Goal: Browse casually: Explore the website without a specific task or goal

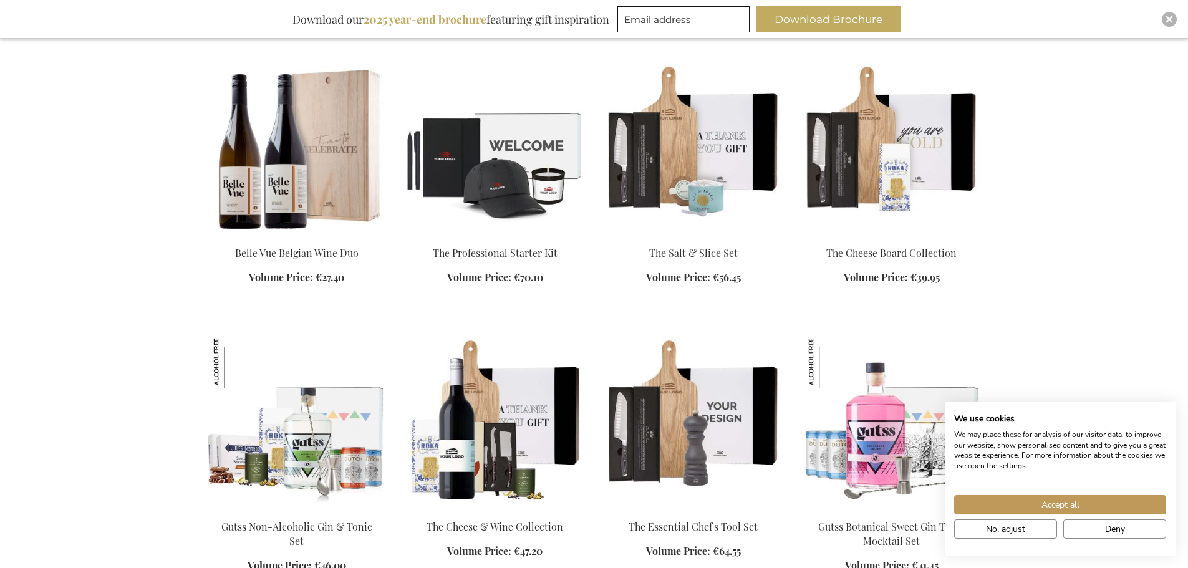
scroll to position [1060, 0]
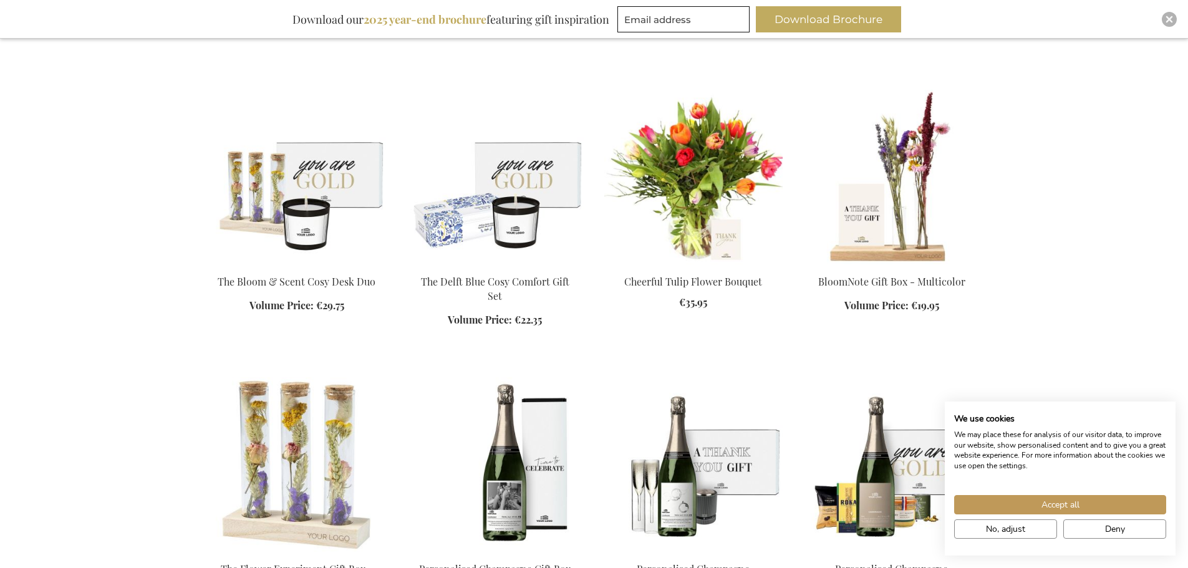
scroll to position [1871, 0]
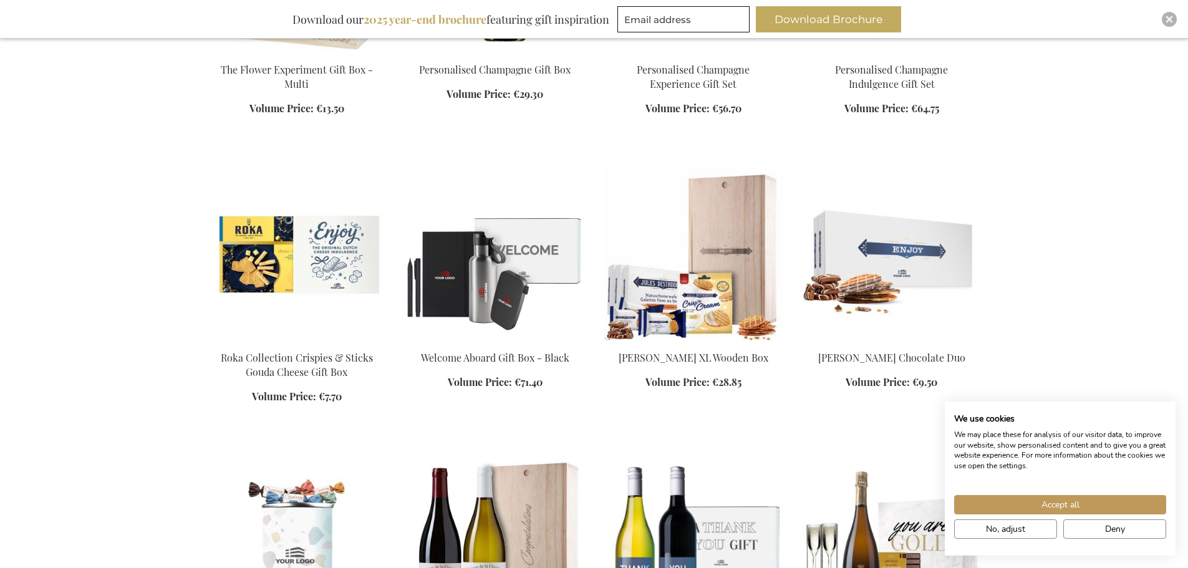
scroll to position [2744, 0]
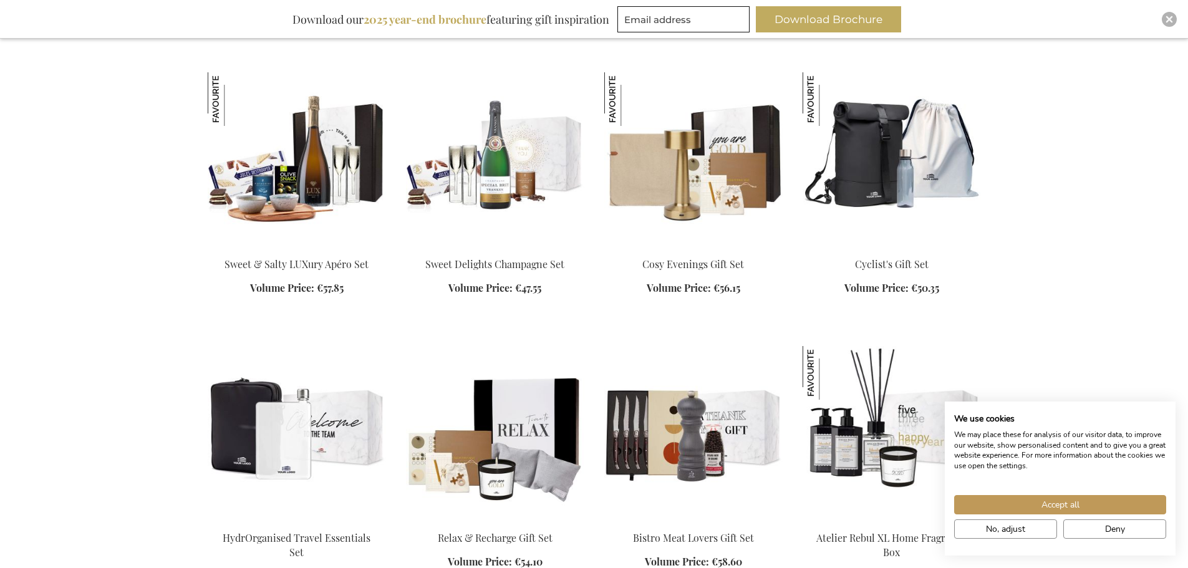
scroll to position [3368, 0]
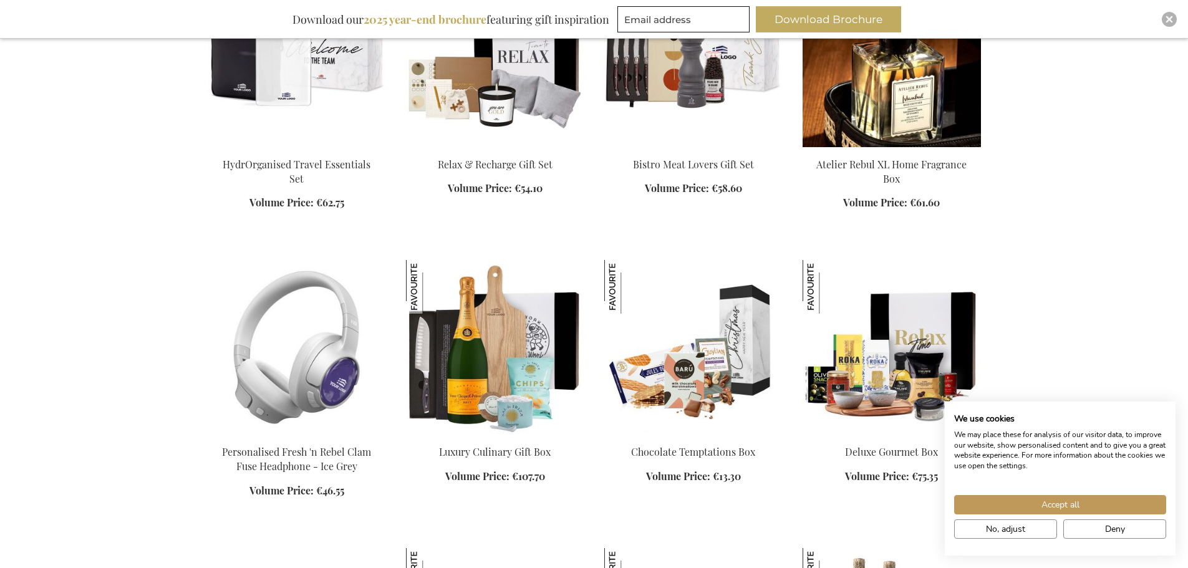
scroll to position [3680, 0]
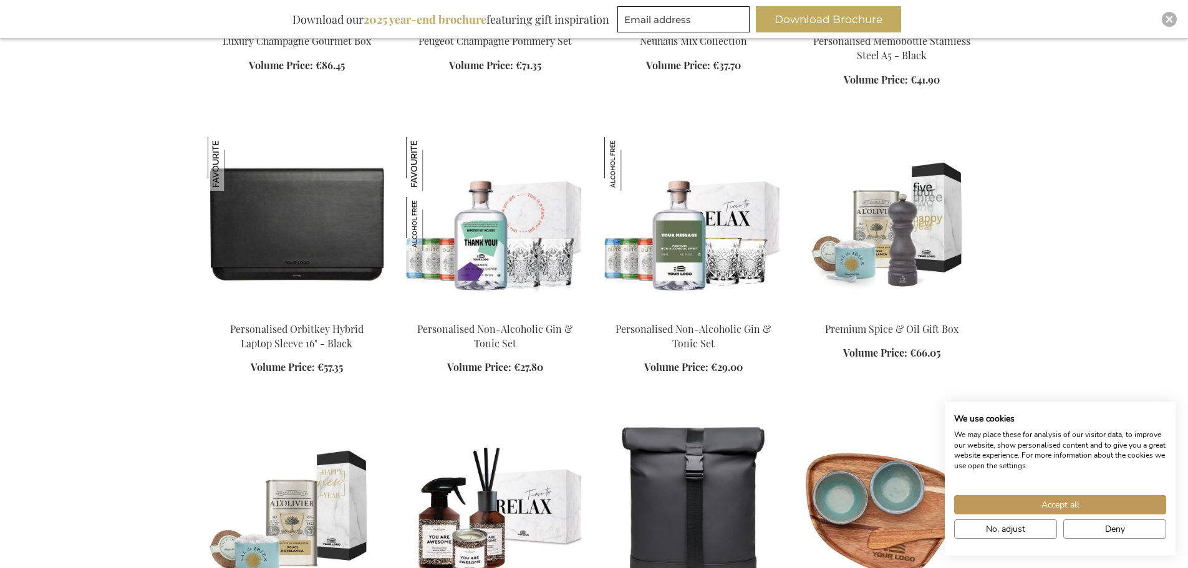
scroll to position [4677, 0]
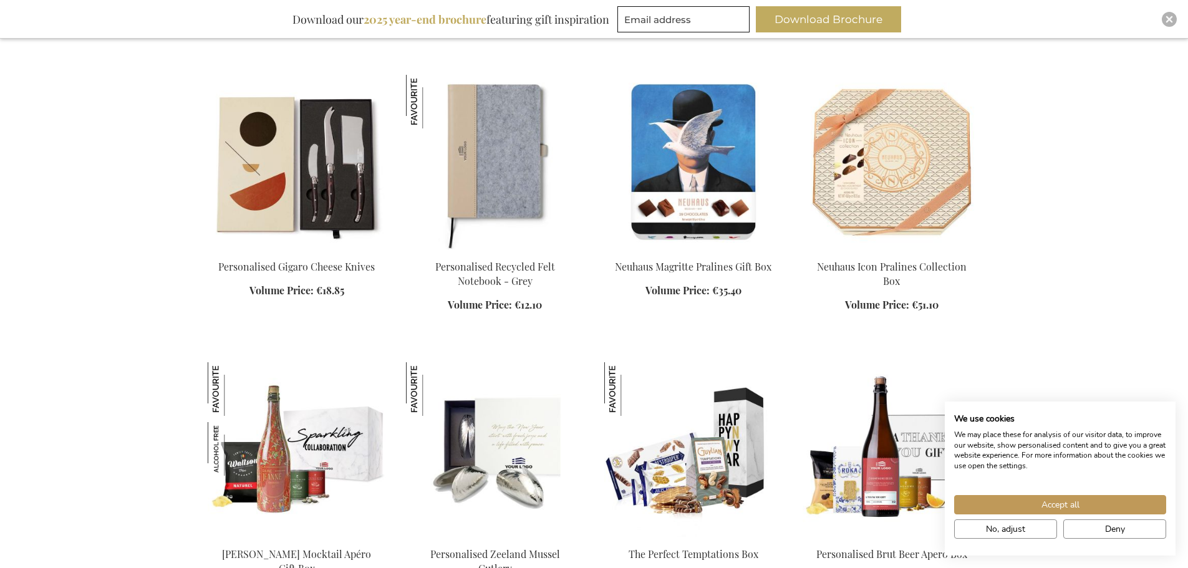
scroll to position [5301, 0]
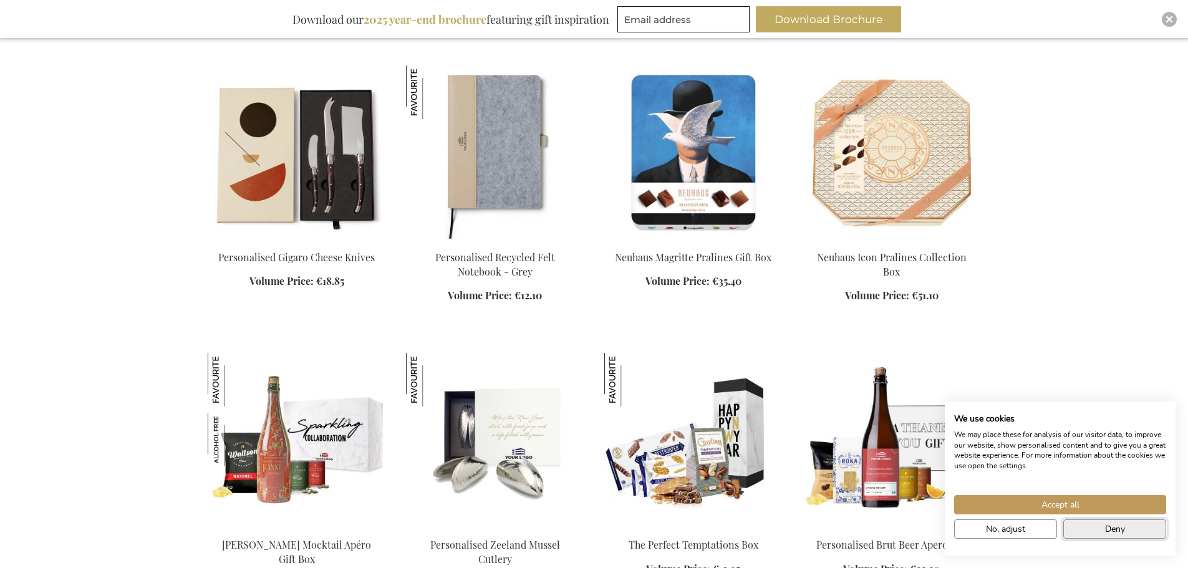
click at [1102, 534] on button "Deny" at bounding box center [1114, 528] width 103 height 19
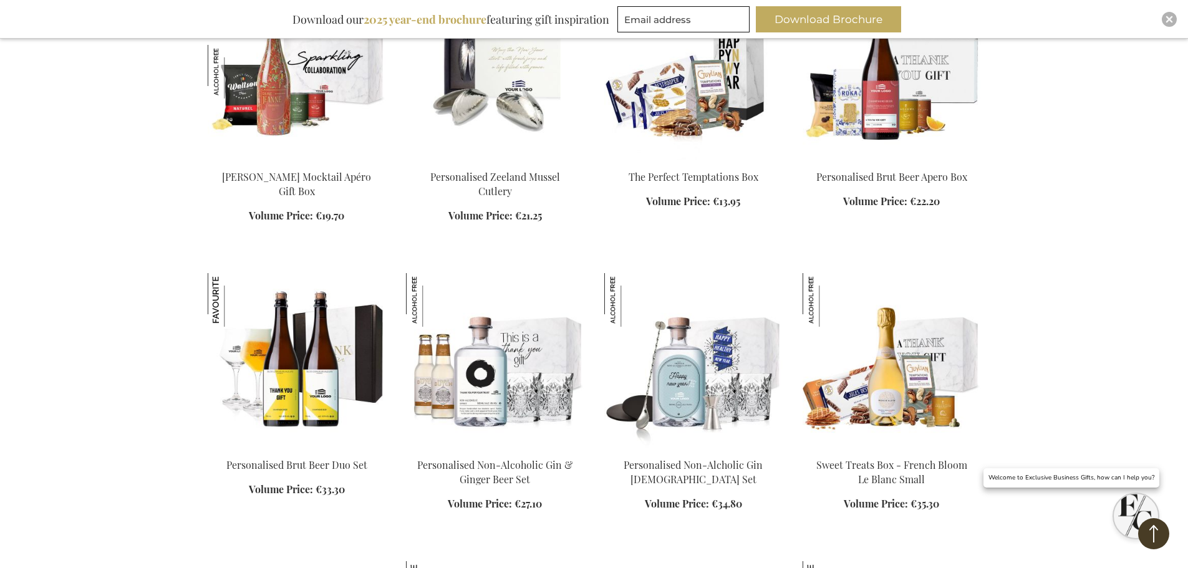
scroll to position [5738, 0]
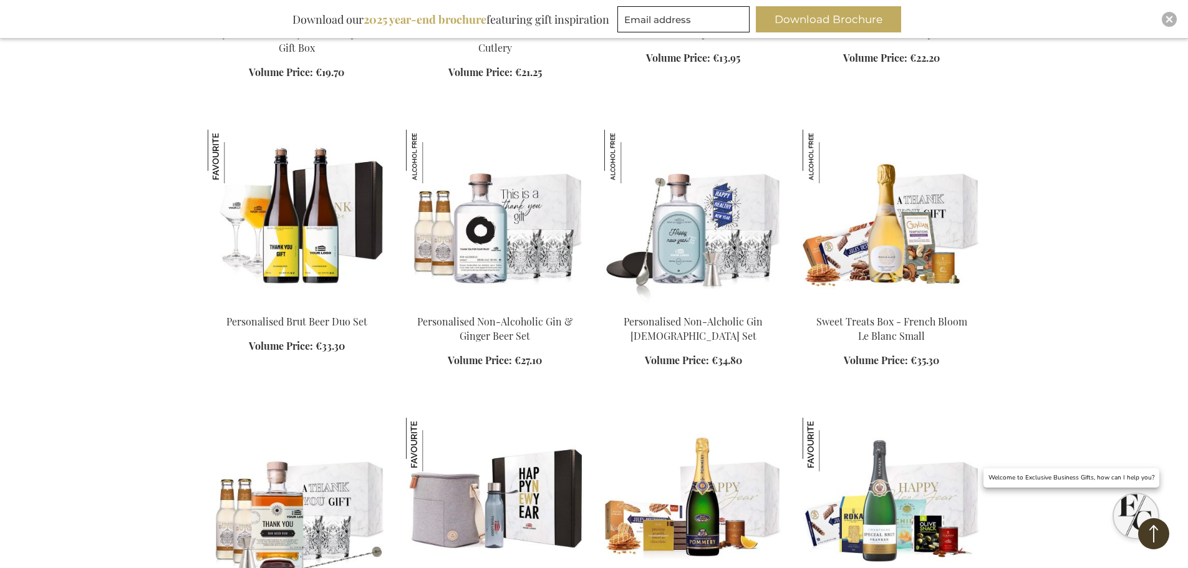
scroll to position [6236, 0]
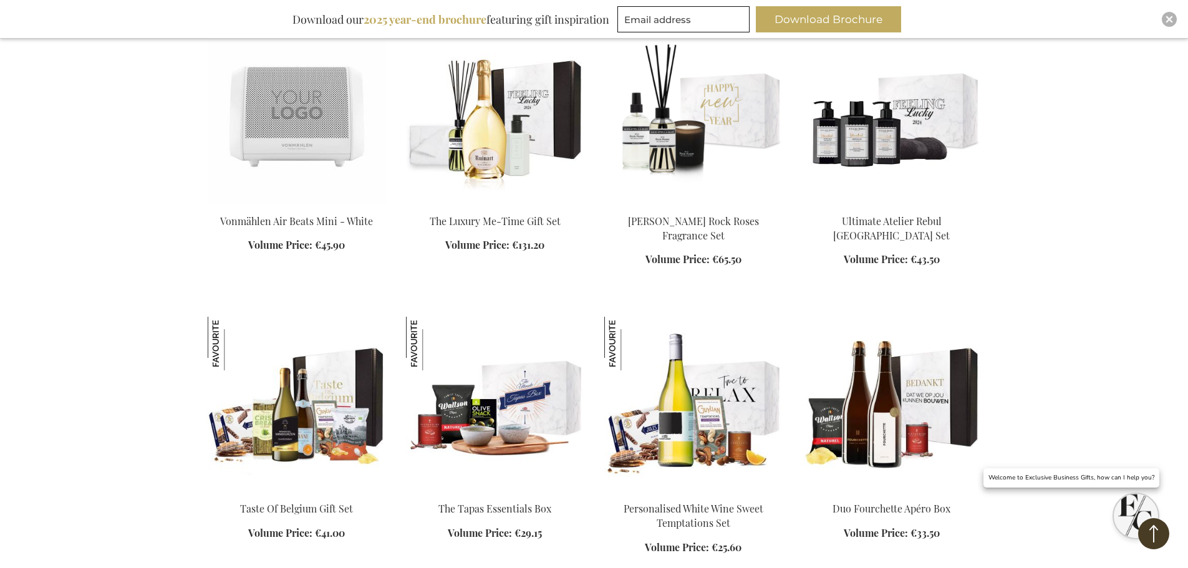
scroll to position [7172, 0]
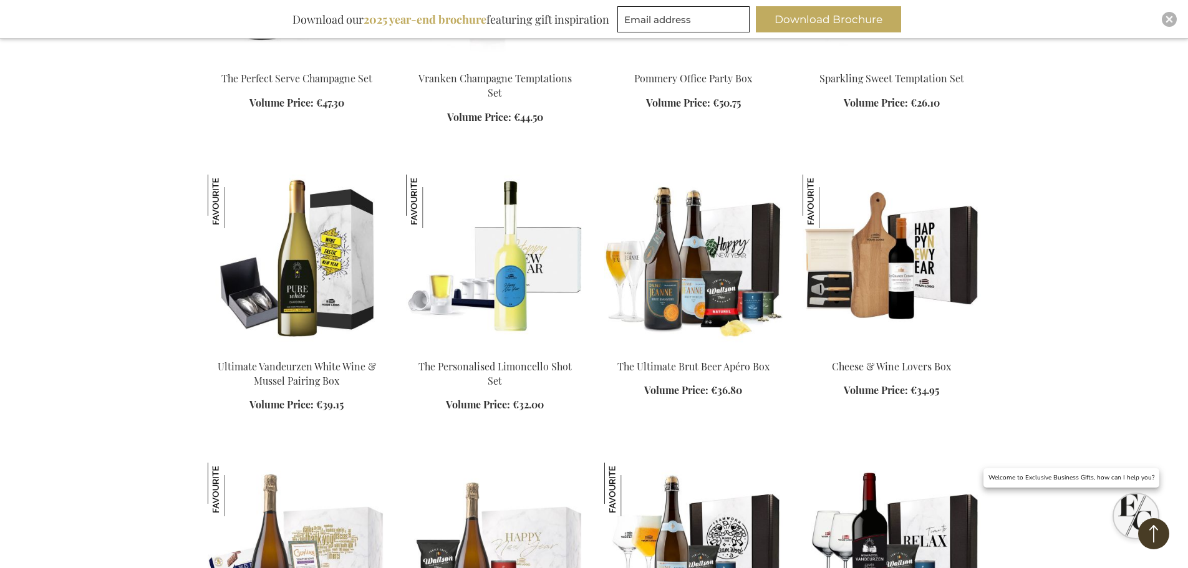
scroll to position [8232, 0]
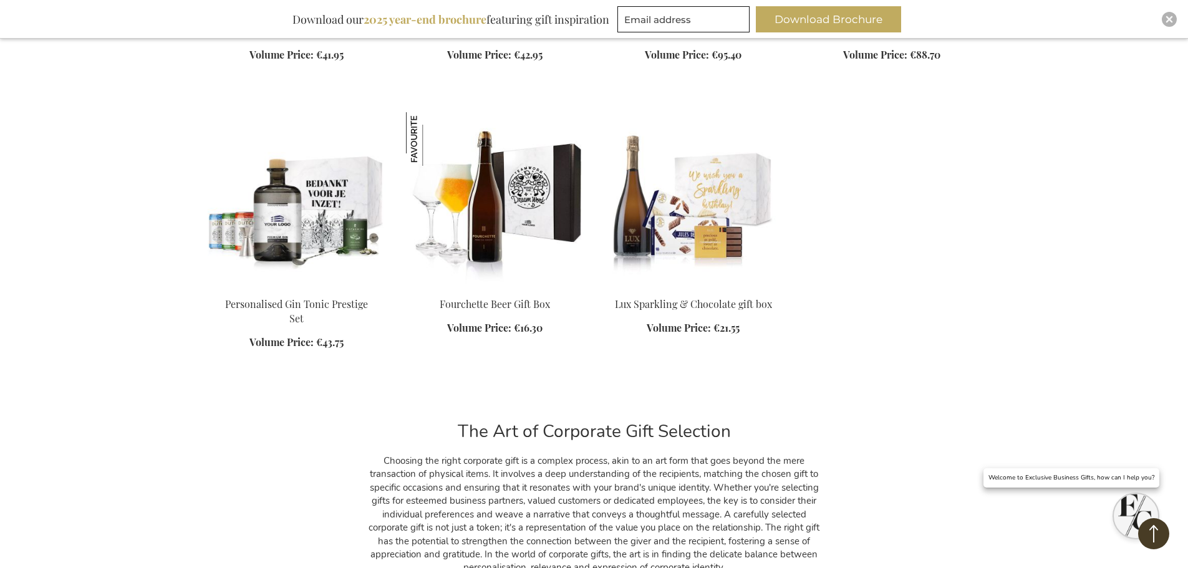
scroll to position [9916, 0]
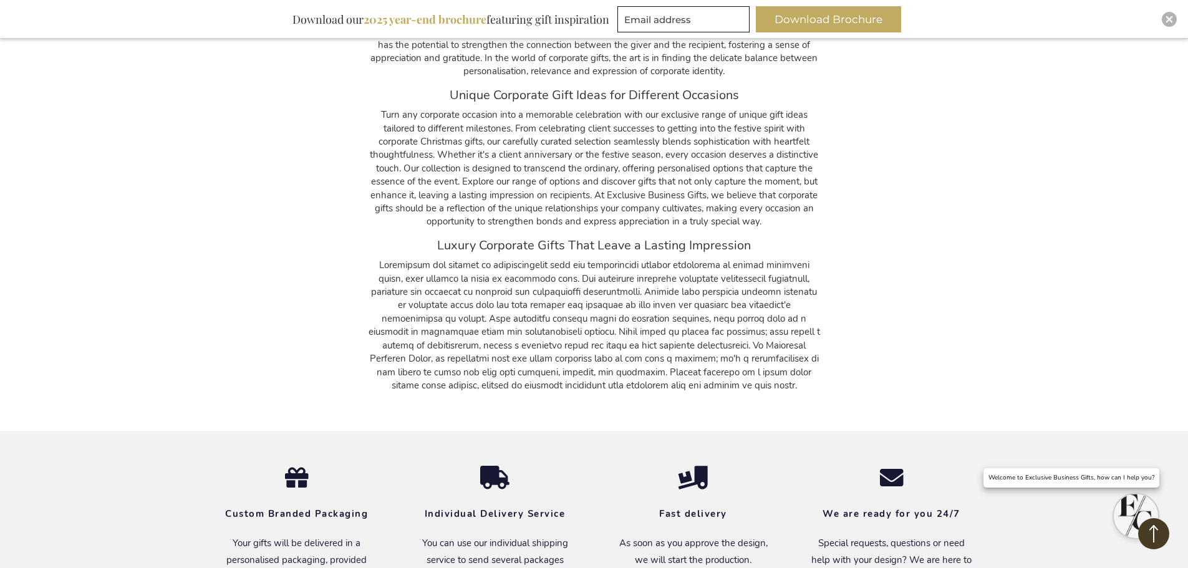
scroll to position [10415, 0]
